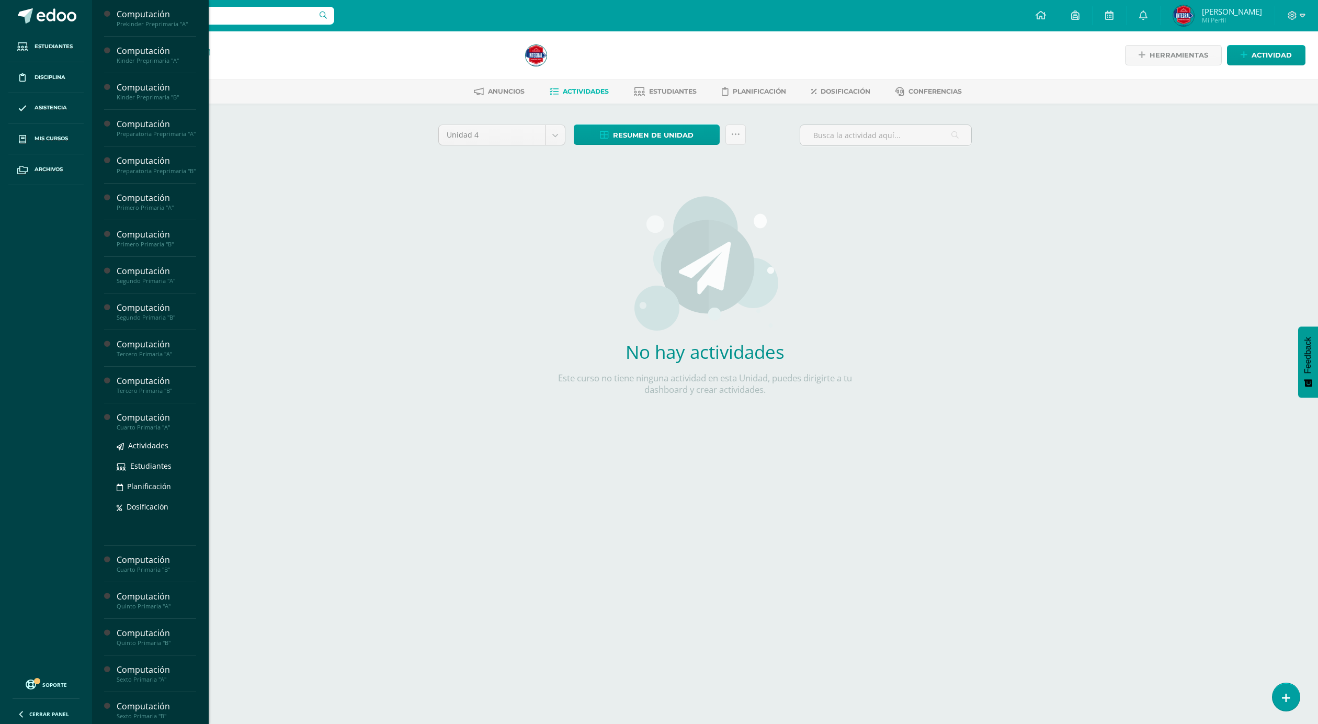
click at [152, 431] on div "Cuarto Primaria "A"" at bounding box center [157, 427] width 80 height 7
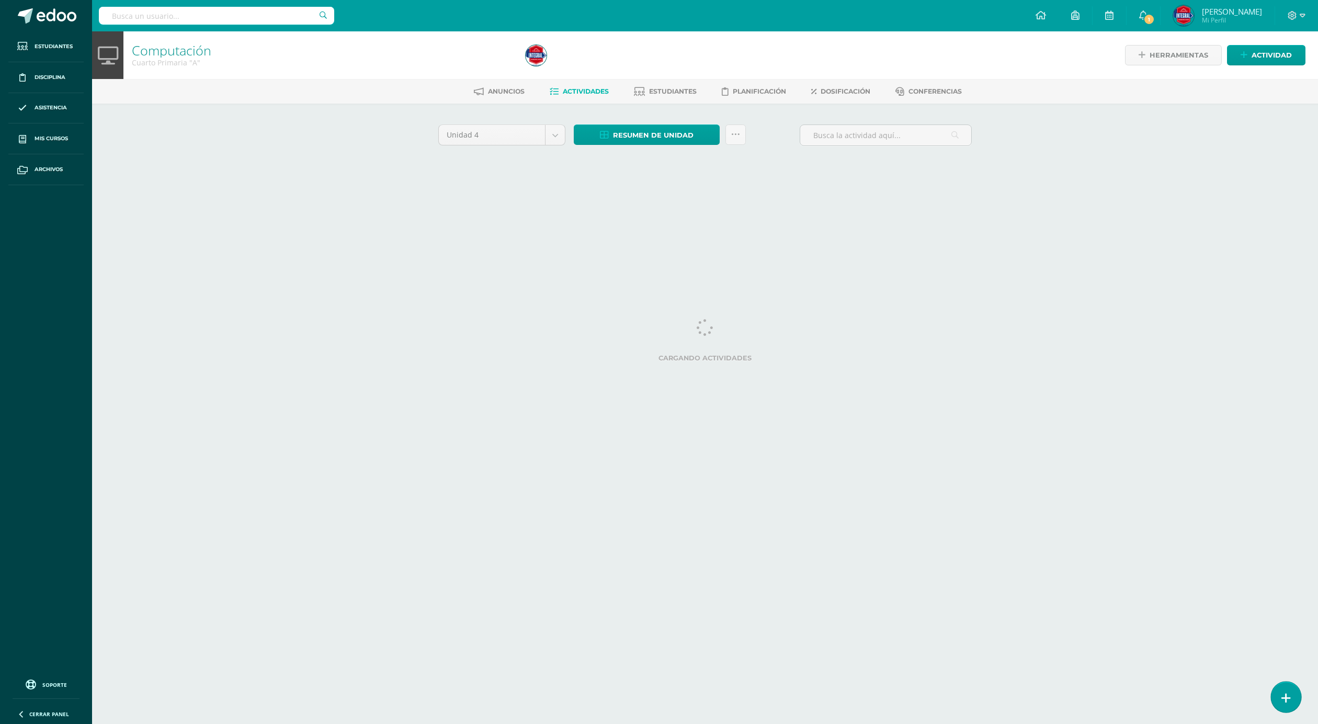
click at [1281, 697] on icon at bounding box center [1285, 698] width 9 height 12
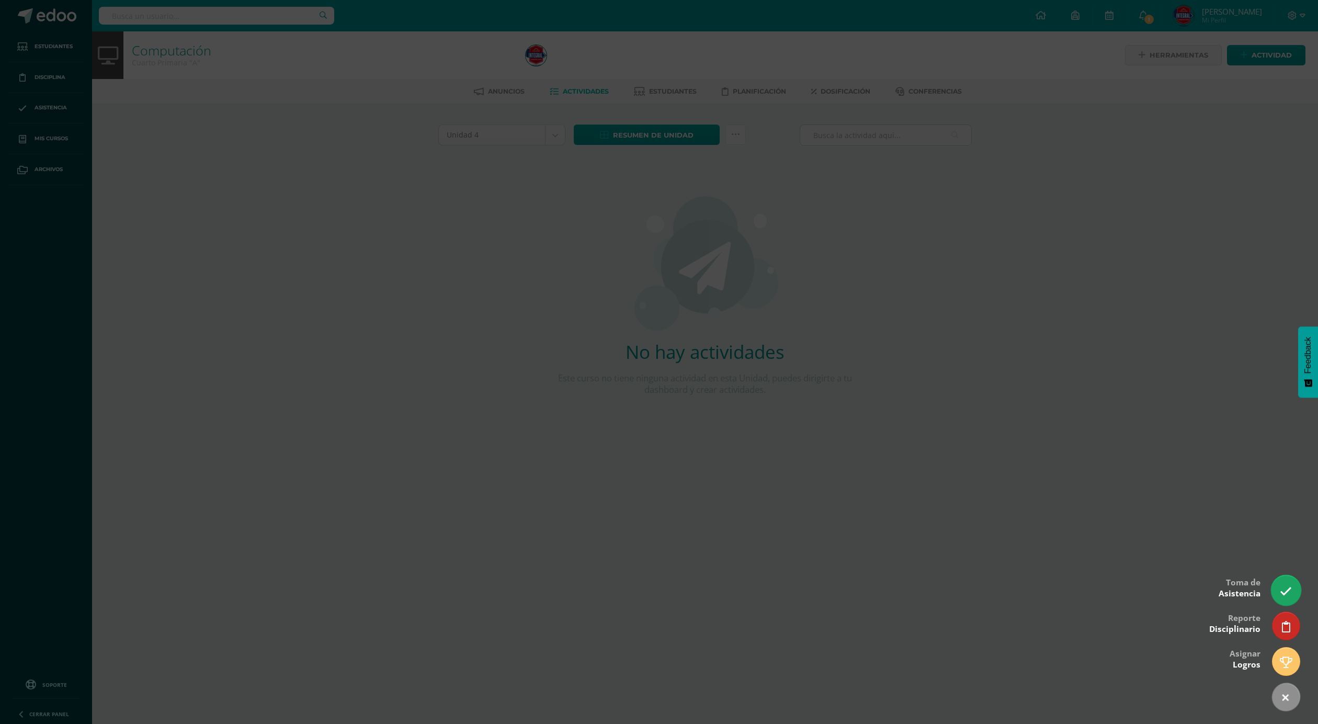
click at [1281, 592] on icon at bounding box center [1286, 591] width 12 height 12
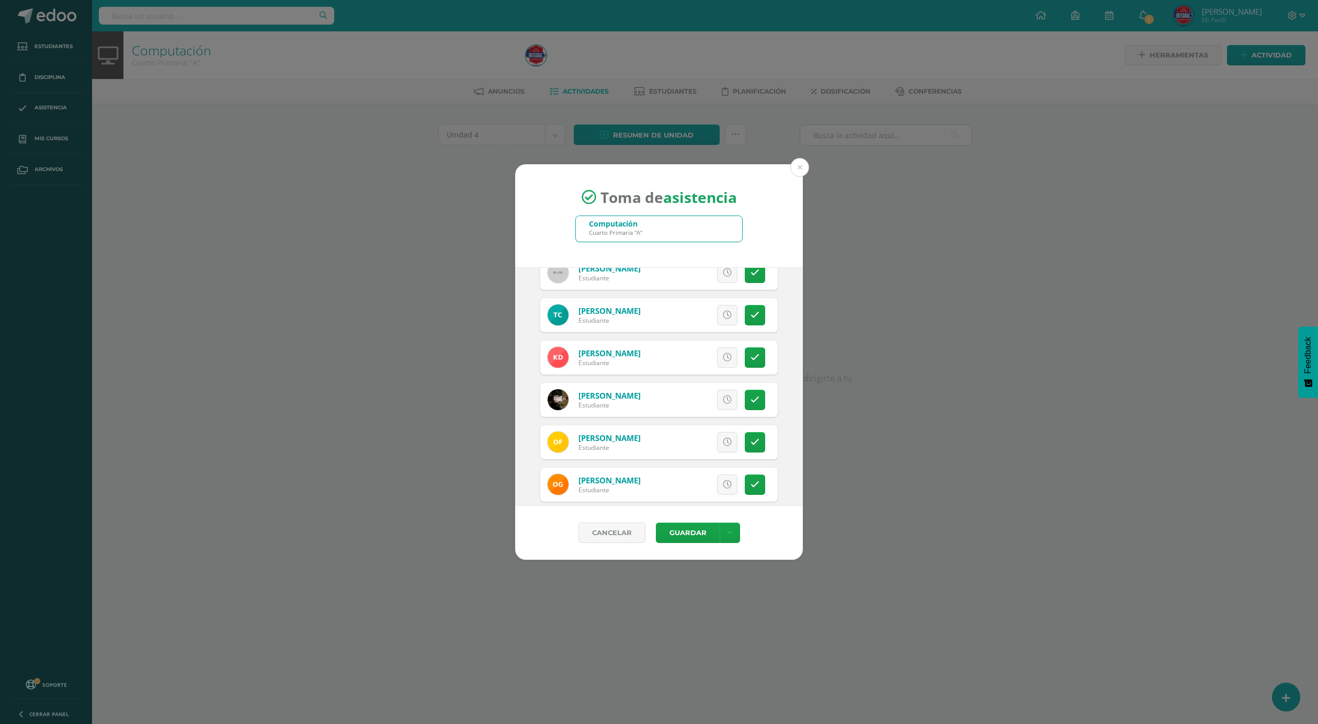
scroll to position [392, 0]
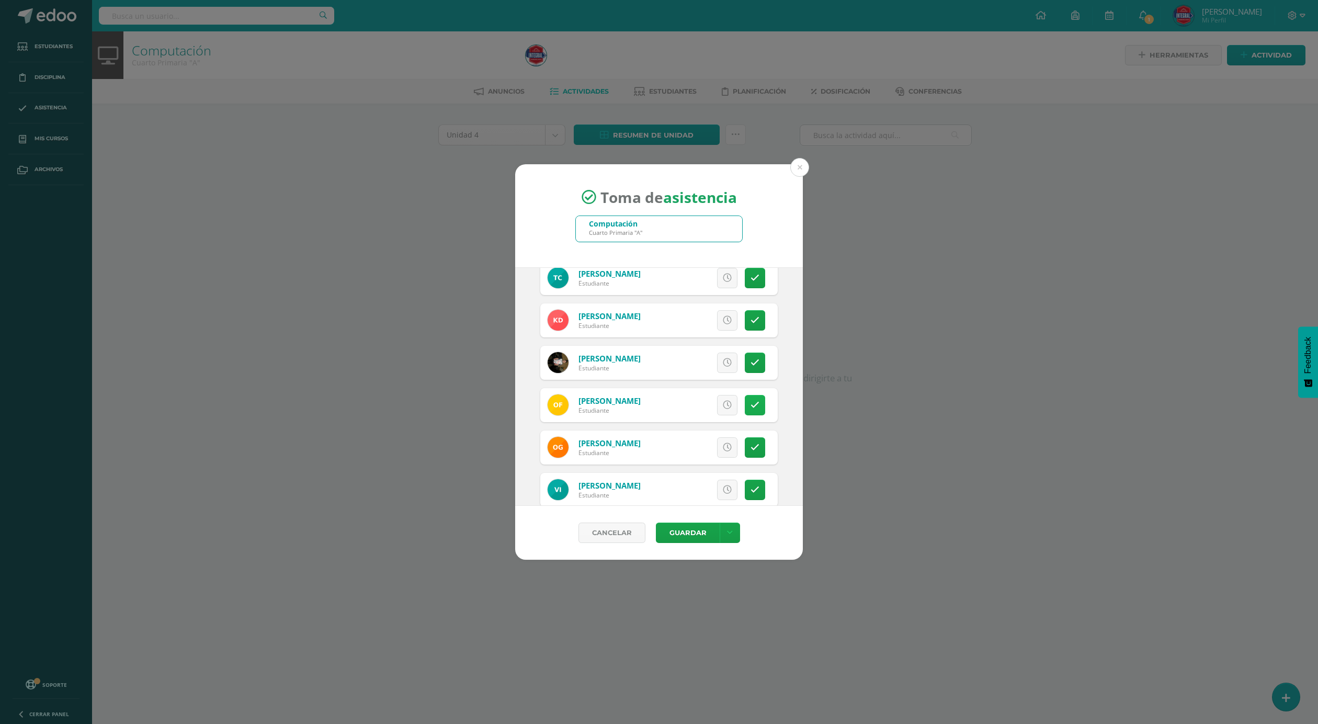
click at [745, 402] on link at bounding box center [755, 405] width 20 height 20
click at [747, 410] on link at bounding box center [755, 405] width 20 height 20
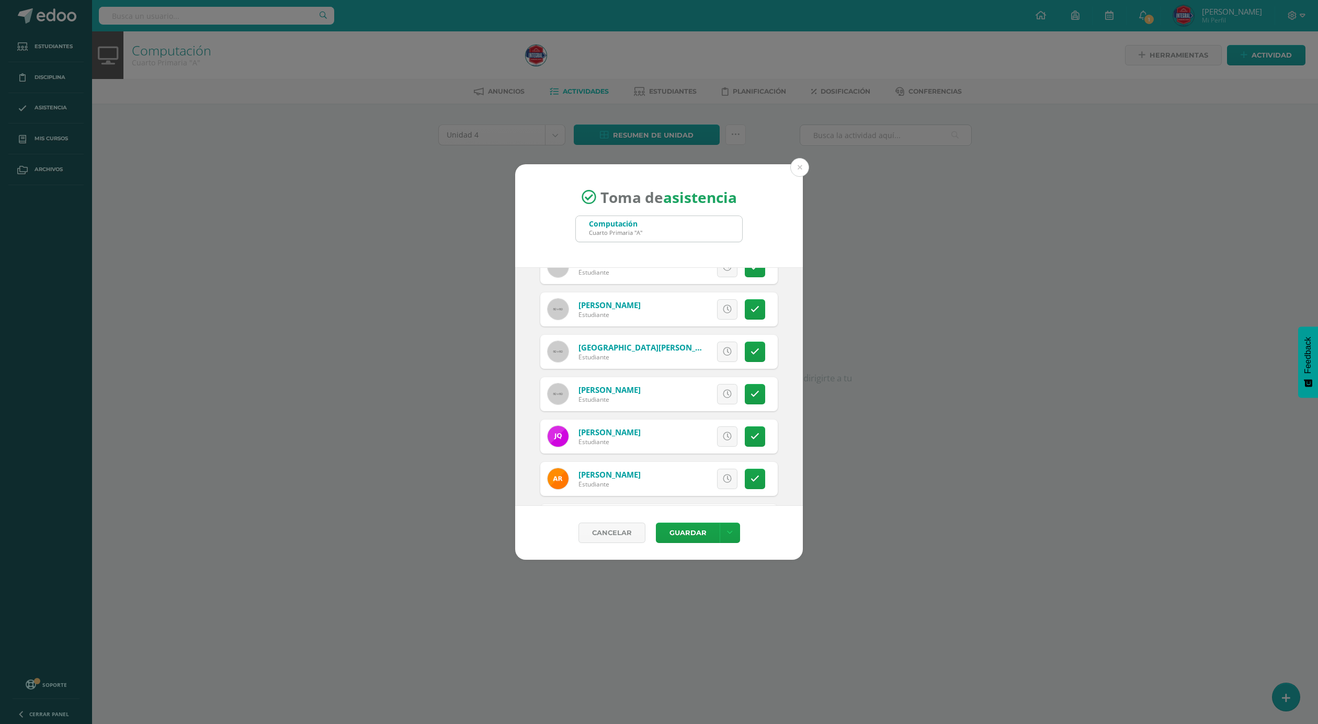
scroll to position [863, 0]
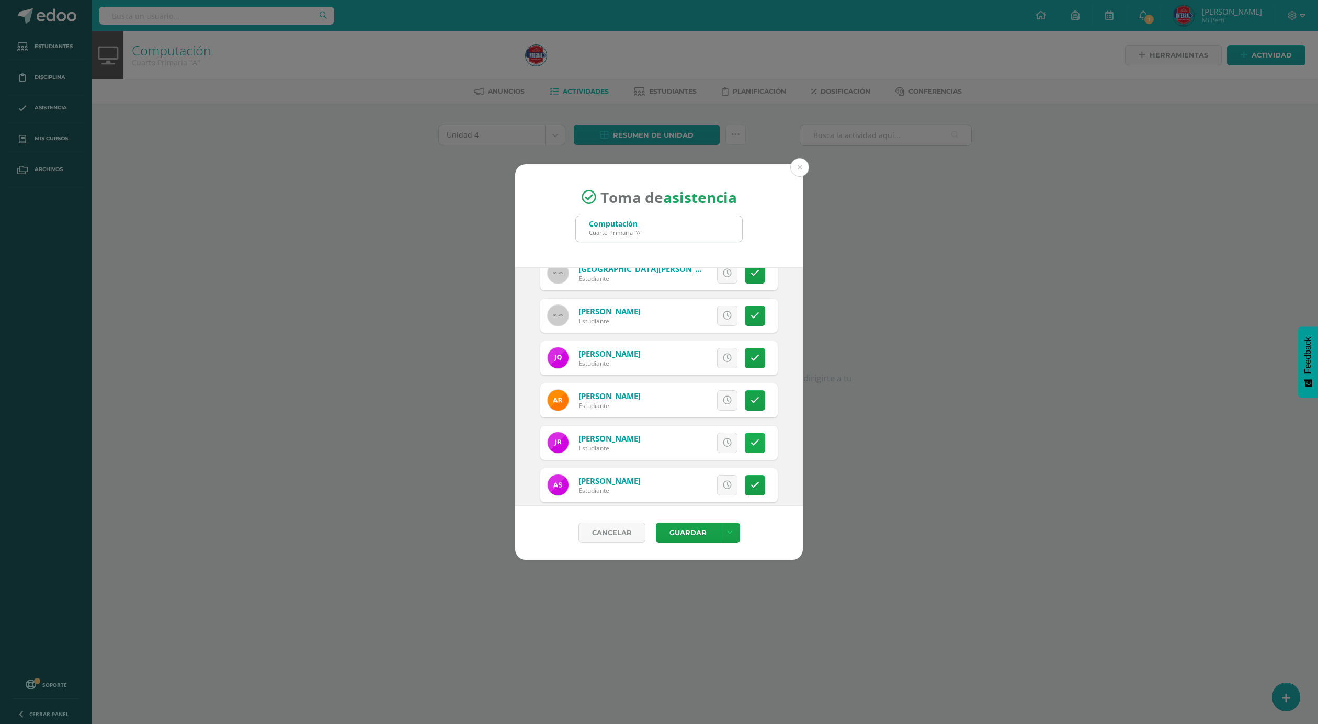
click at [751, 440] on icon at bounding box center [755, 442] width 9 height 9
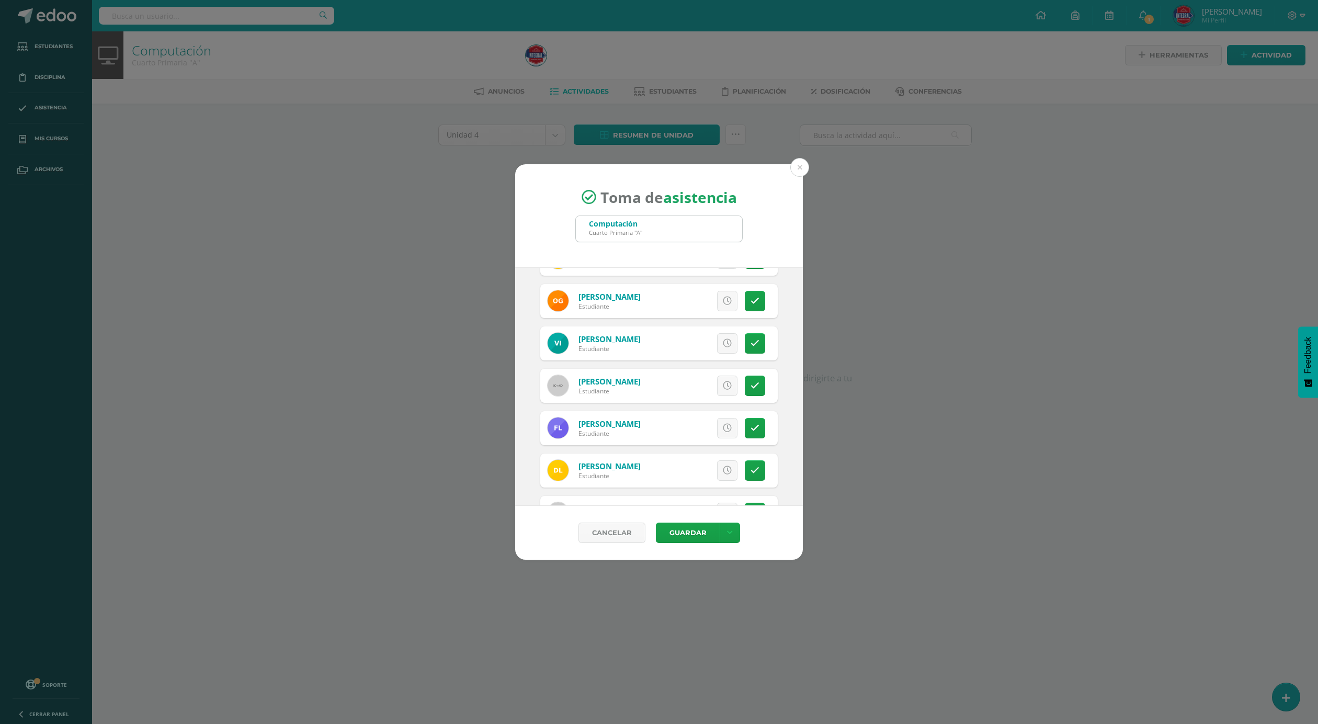
scroll to position [617, 0]
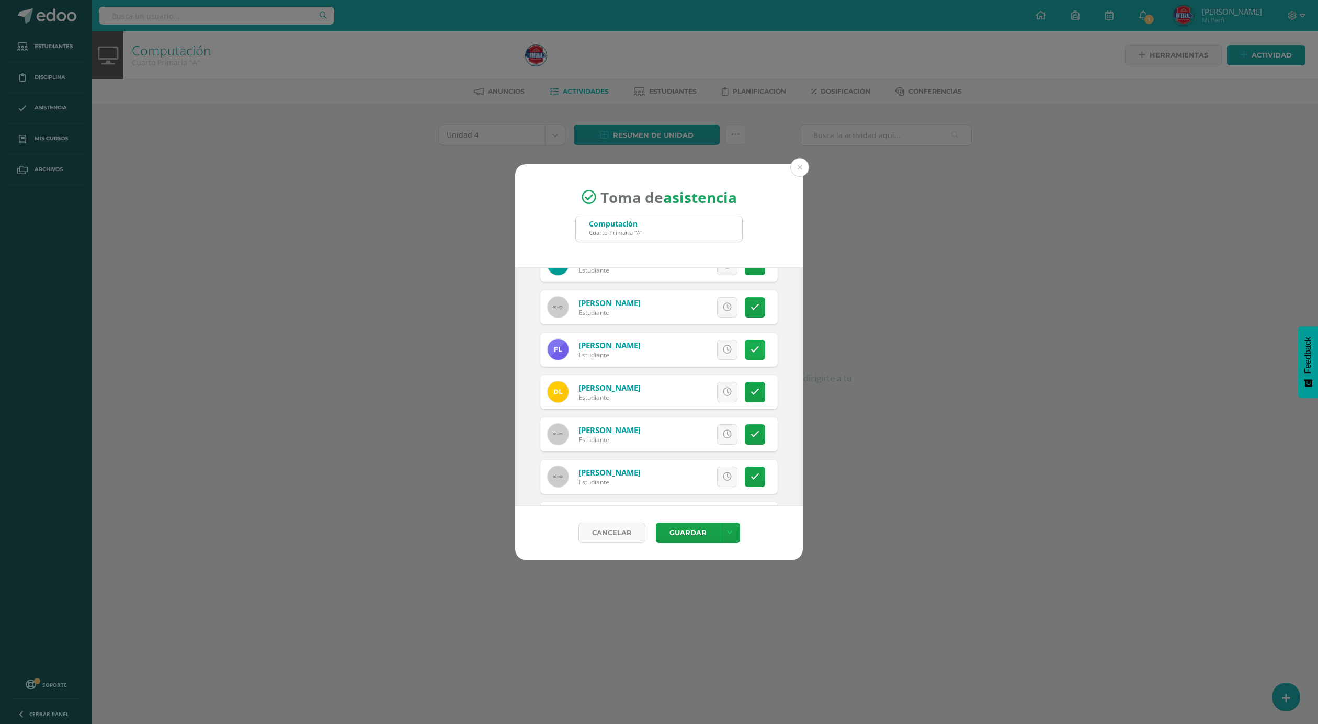
click at [751, 350] on icon at bounding box center [755, 349] width 9 height 9
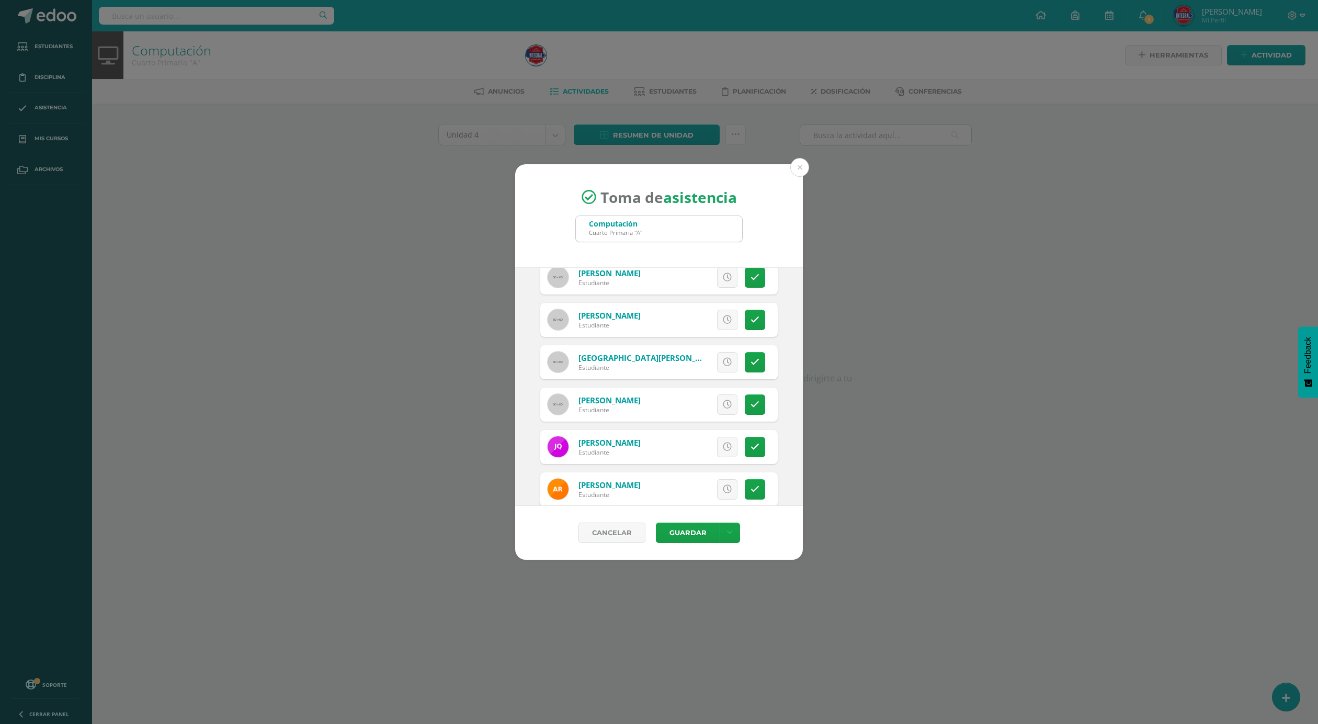
scroll to position [696, 0]
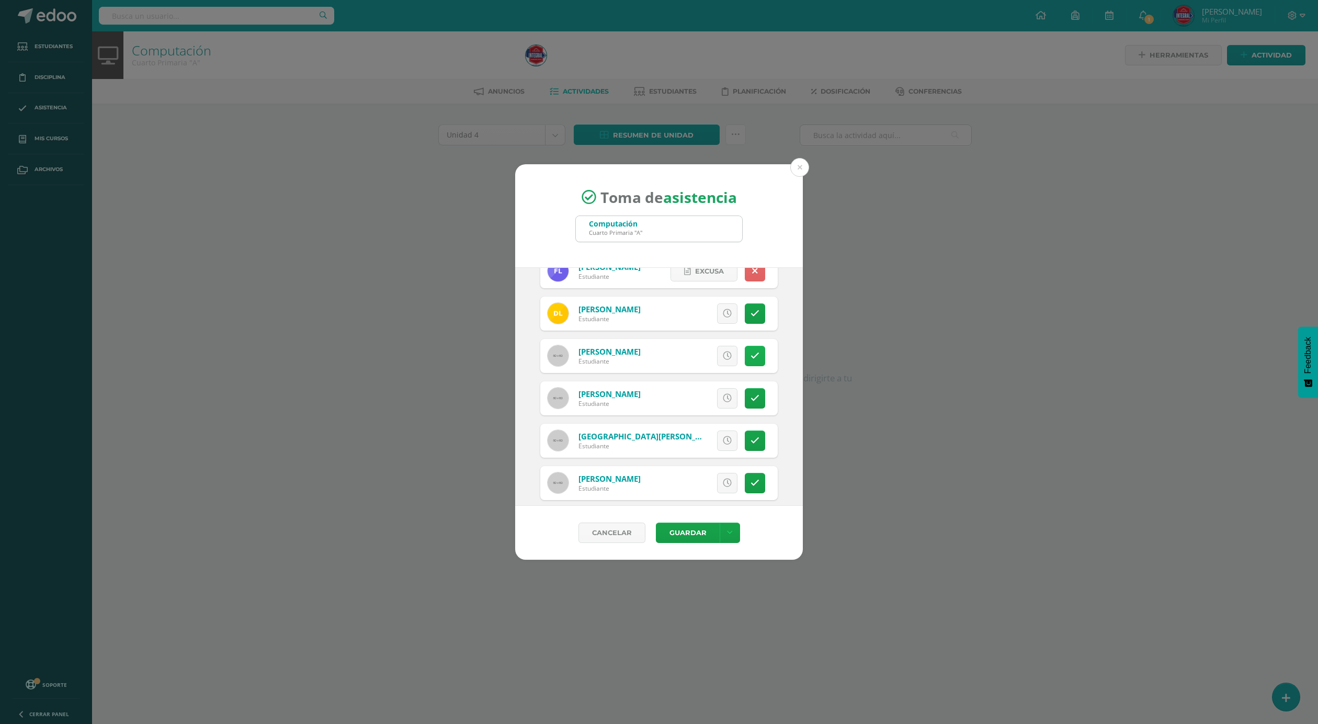
click at [745, 365] on link at bounding box center [755, 356] width 20 height 20
click at [688, 539] on button "Guardar" at bounding box center [688, 533] width 64 height 20
